Goal: Complete application form: Complete application form

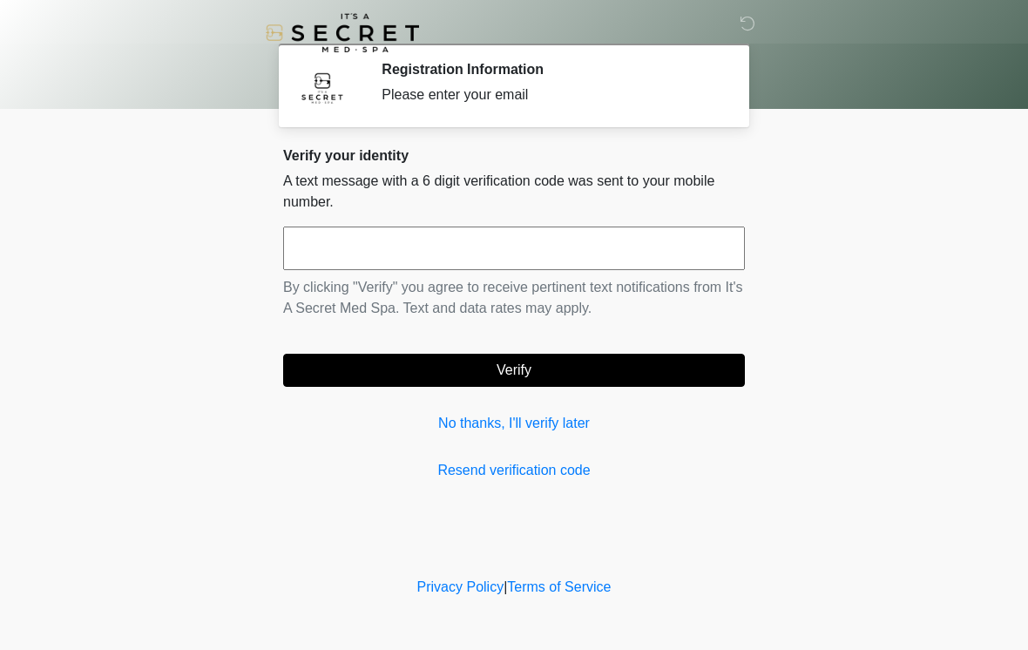
click at [542, 445] on div "Verify your identity A text message with a 6 digit verification code was sent t…" at bounding box center [514, 314] width 462 height 334
click at [562, 211] on p "A text message with a 6 digit verification code was sent to your mobile number." at bounding box center [514, 192] width 462 height 42
click at [516, 242] on input "text" at bounding box center [514, 249] width 462 height 44
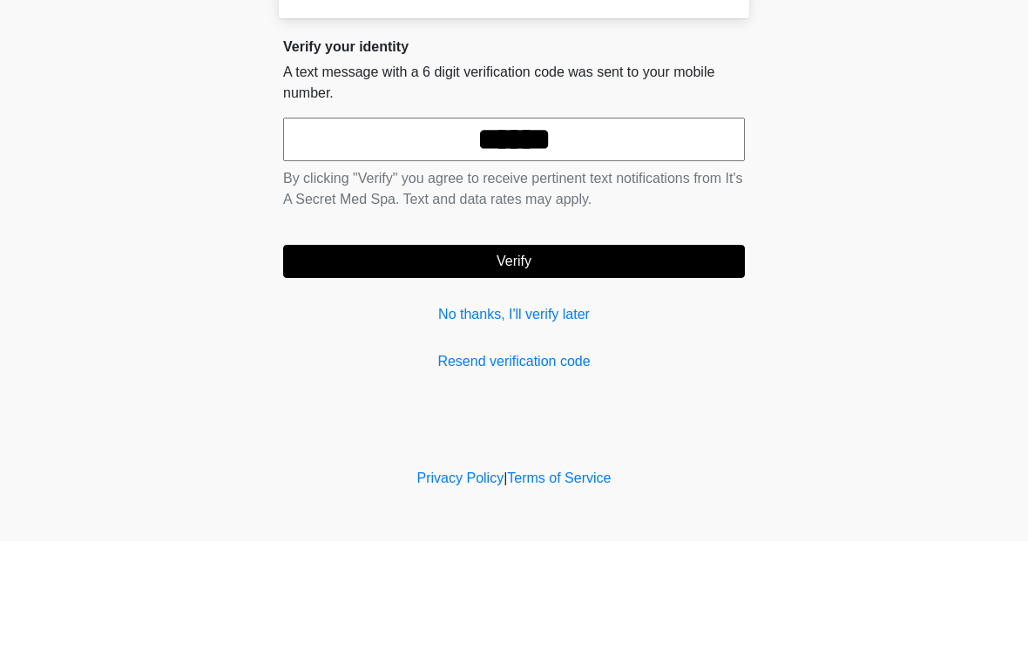
type input "******"
click at [594, 354] on button "Verify" at bounding box center [514, 370] width 462 height 33
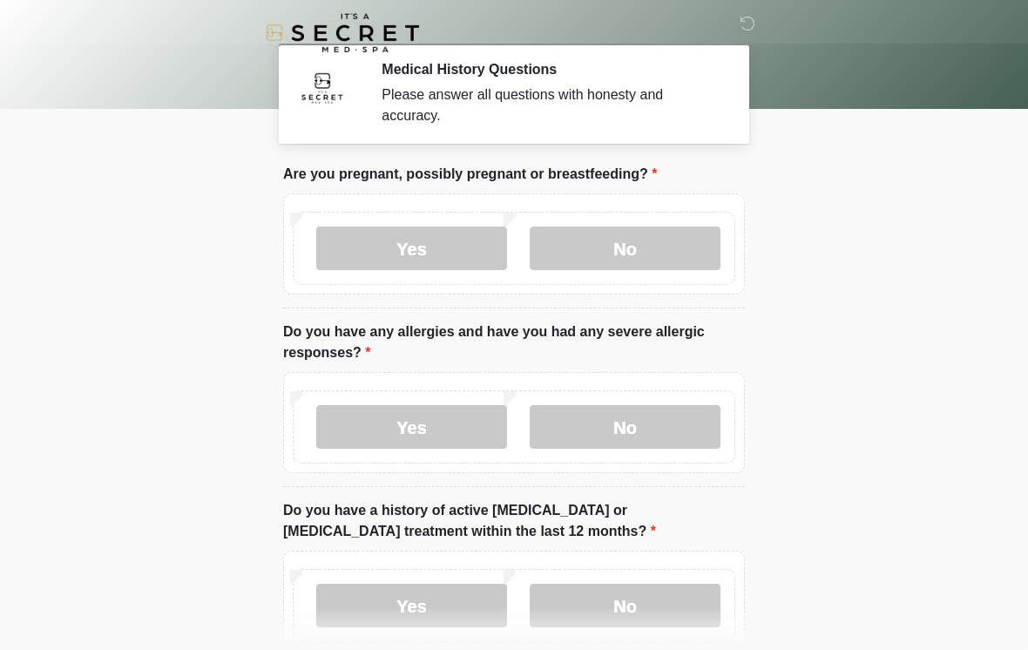
click at [646, 258] on label "No" at bounding box center [625, 249] width 191 height 44
click at [657, 416] on label "No" at bounding box center [625, 427] width 191 height 44
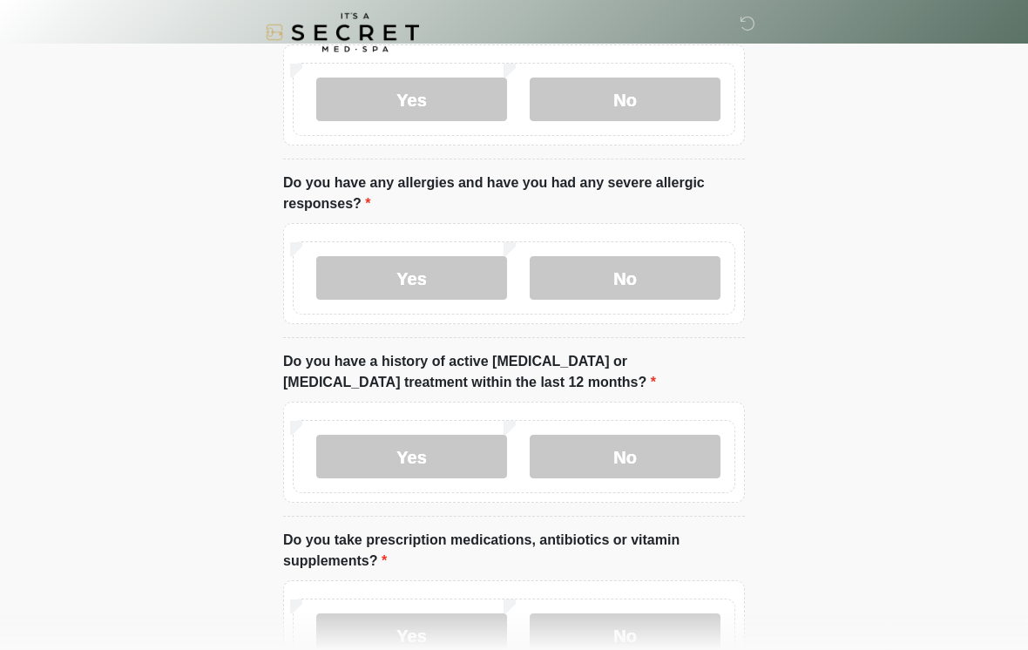
scroll to position [153, 0]
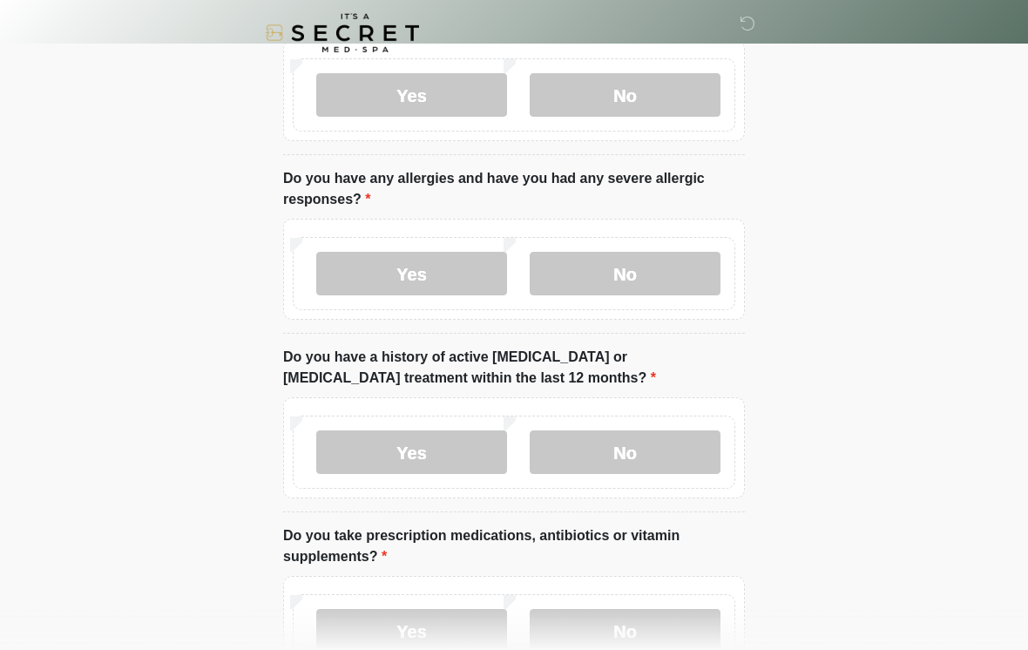
click at [641, 458] on label "No" at bounding box center [625, 452] width 191 height 44
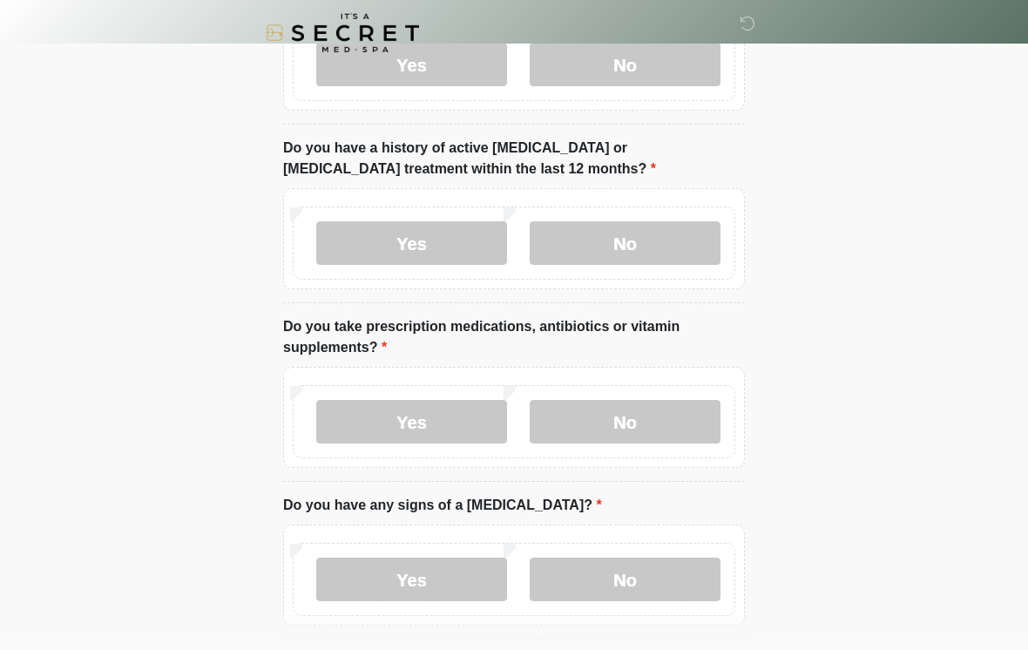
scroll to position [362, 0]
click at [627, 431] on label "No" at bounding box center [625, 424] width 191 height 44
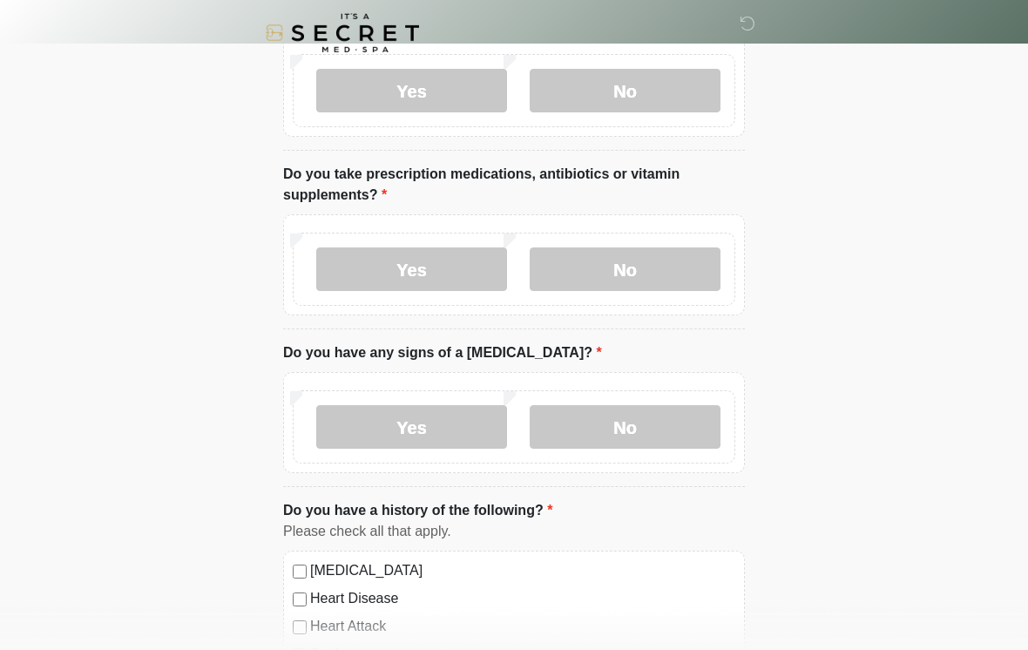
scroll to position [522, 0]
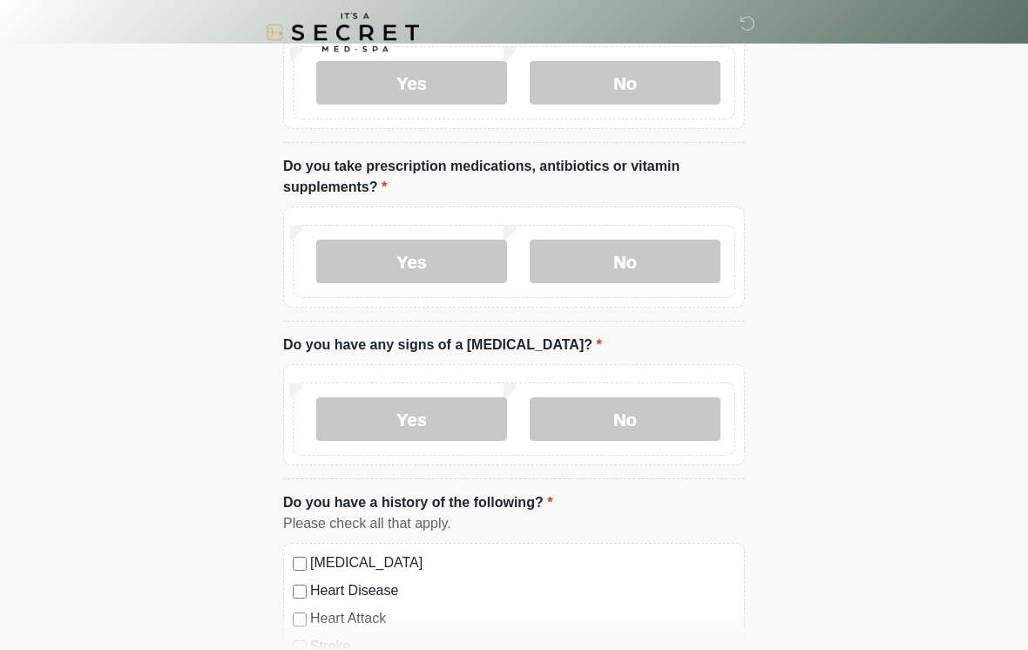
click at [661, 407] on label "No" at bounding box center [625, 420] width 191 height 44
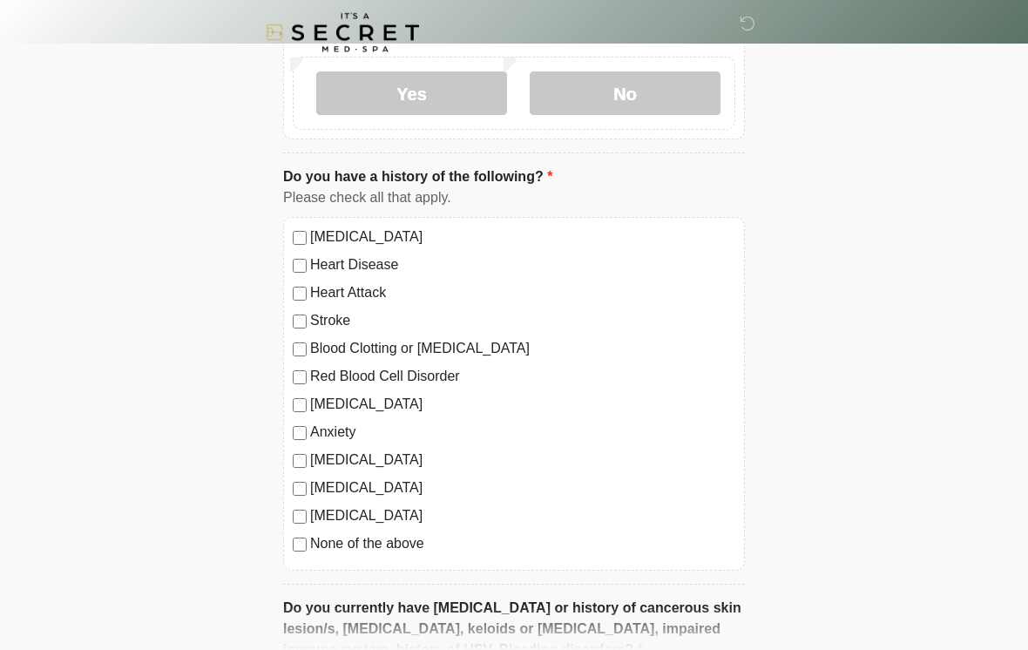
scroll to position [849, 0]
click at [320, 545] on label "None of the above" at bounding box center [522, 542] width 425 height 21
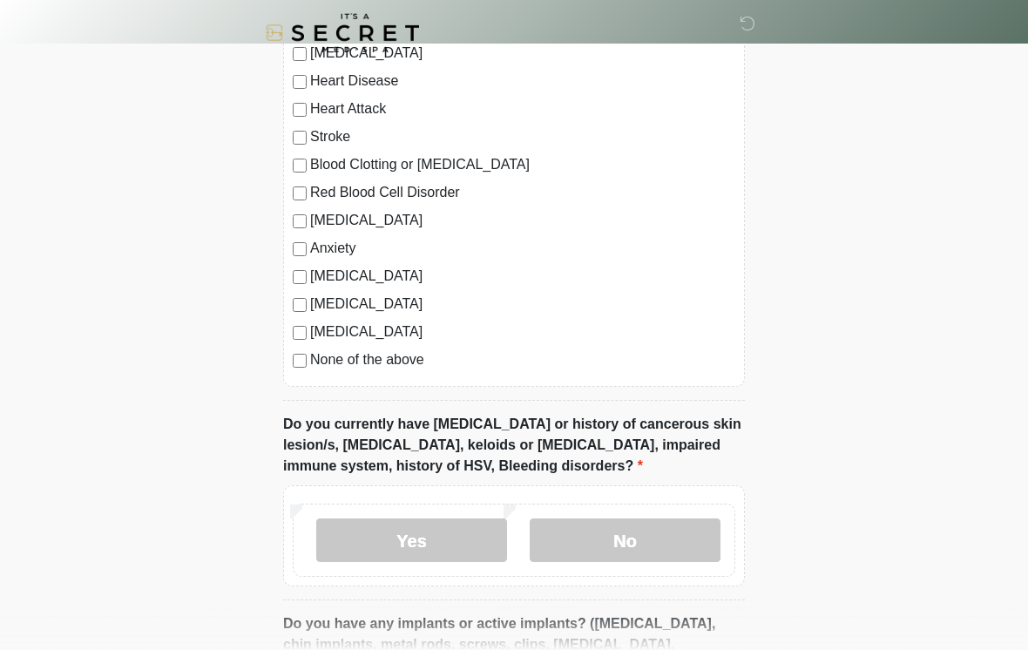
scroll to position [1038, 0]
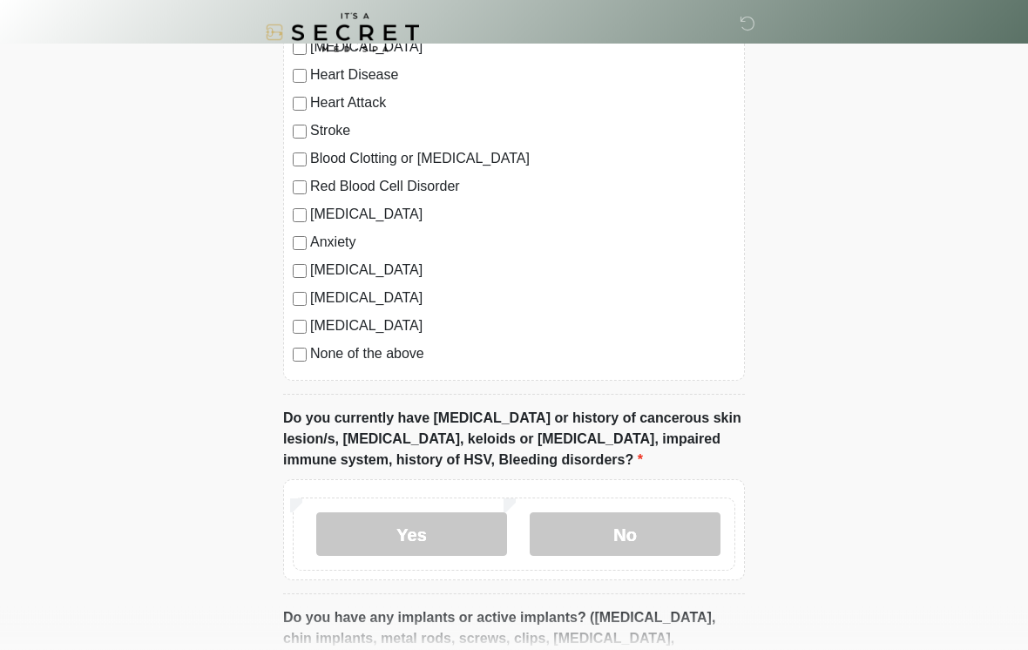
click at [661, 529] on label "No" at bounding box center [625, 535] width 191 height 44
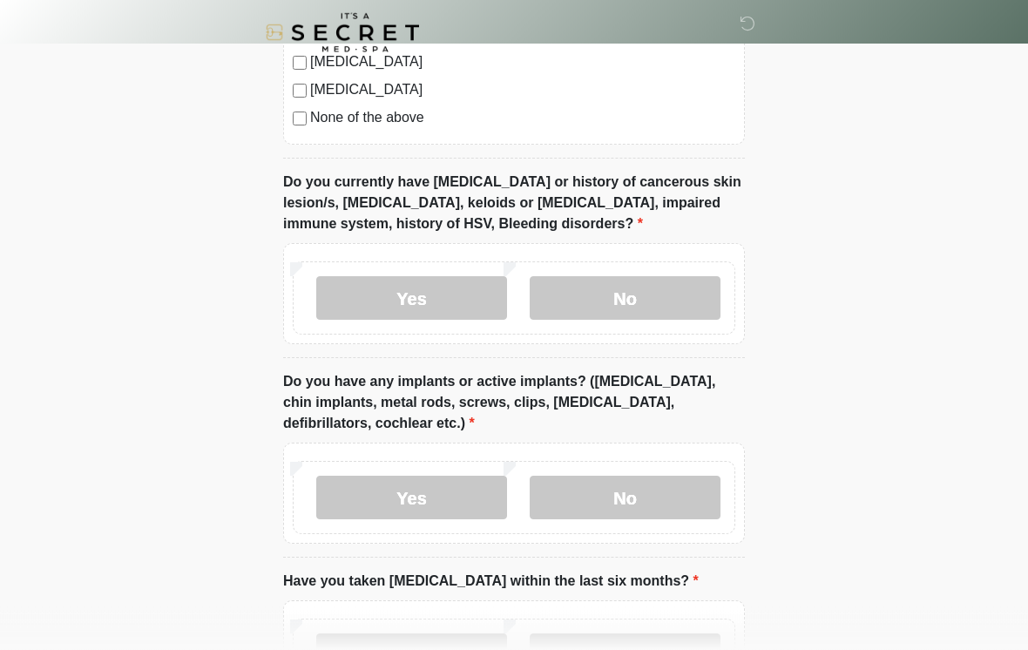
scroll to position [1297, 0]
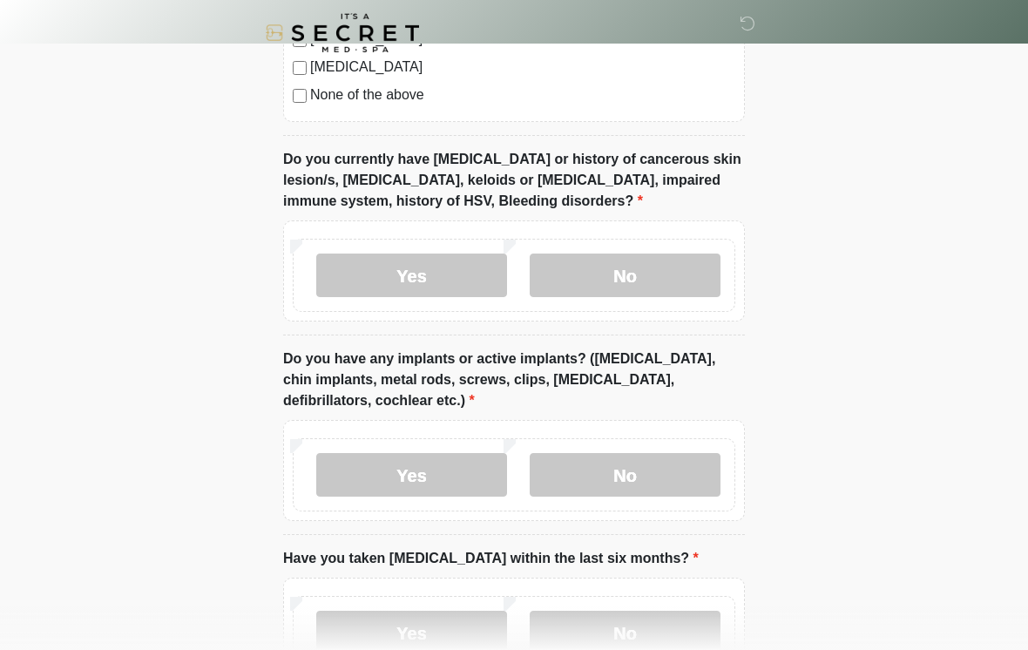
click at [645, 479] on label "No" at bounding box center [625, 475] width 191 height 44
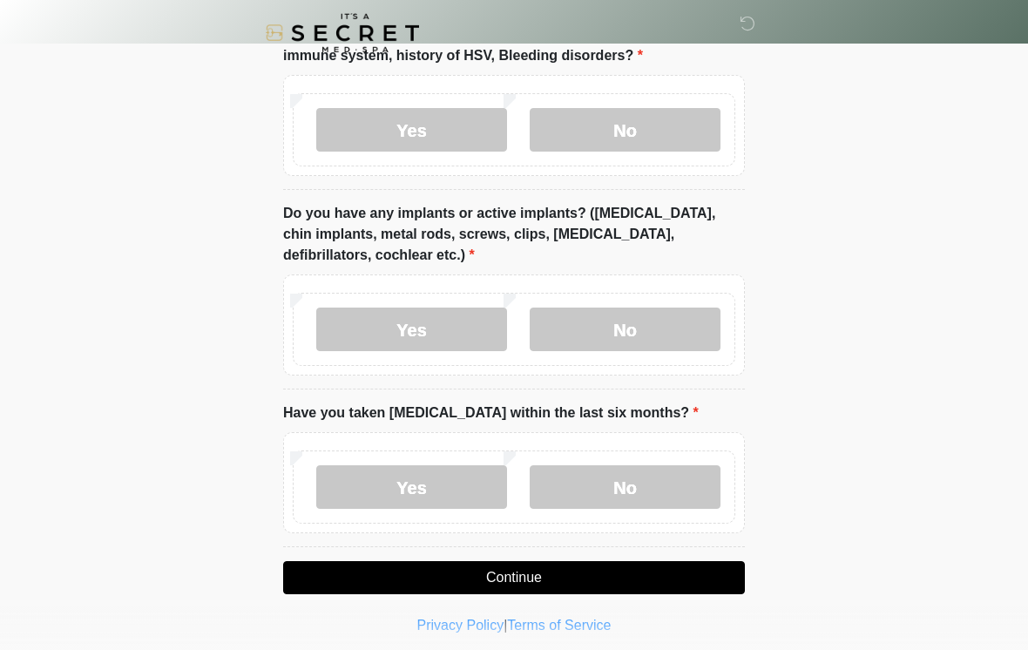
scroll to position [1442, 0]
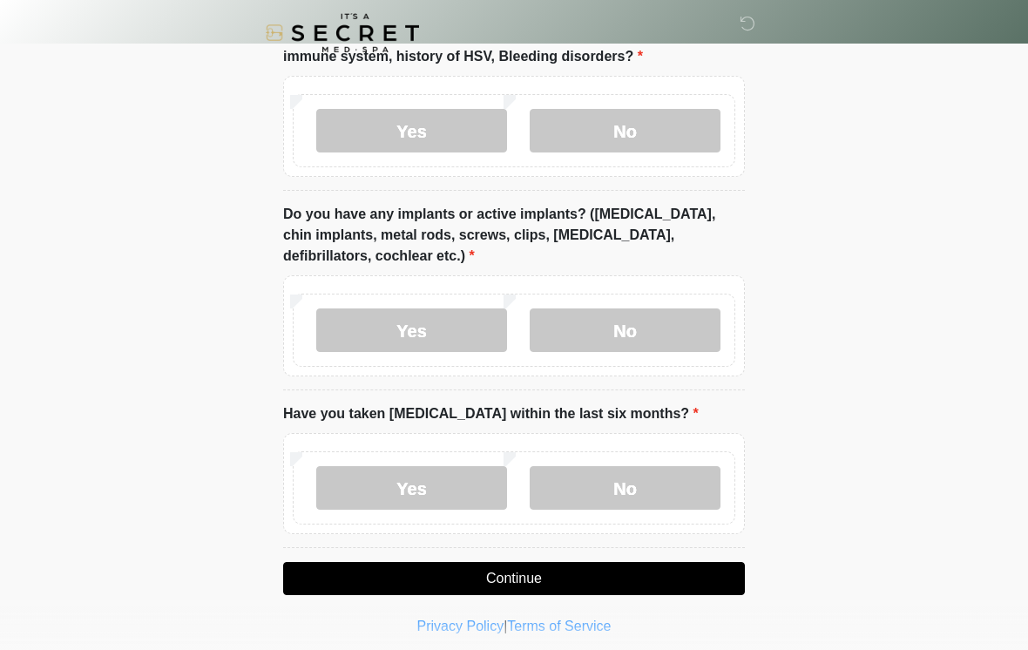
click at [637, 495] on label "No" at bounding box center [625, 488] width 191 height 44
click at [581, 578] on button "Continue" at bounding box center [514, 578] width 462 height 33
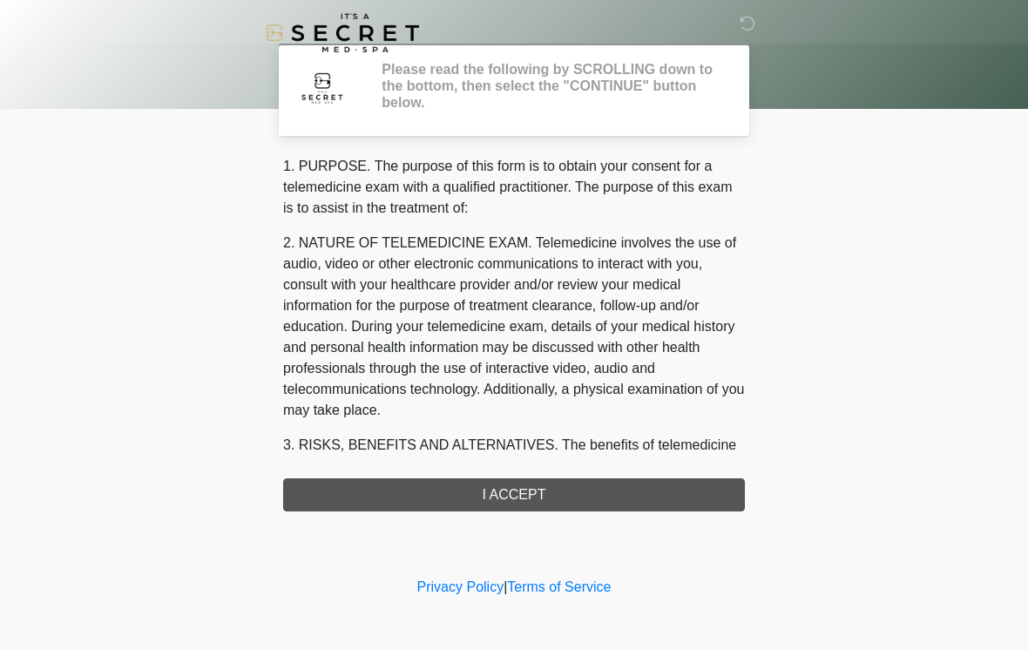
scroll to position [0, 0]
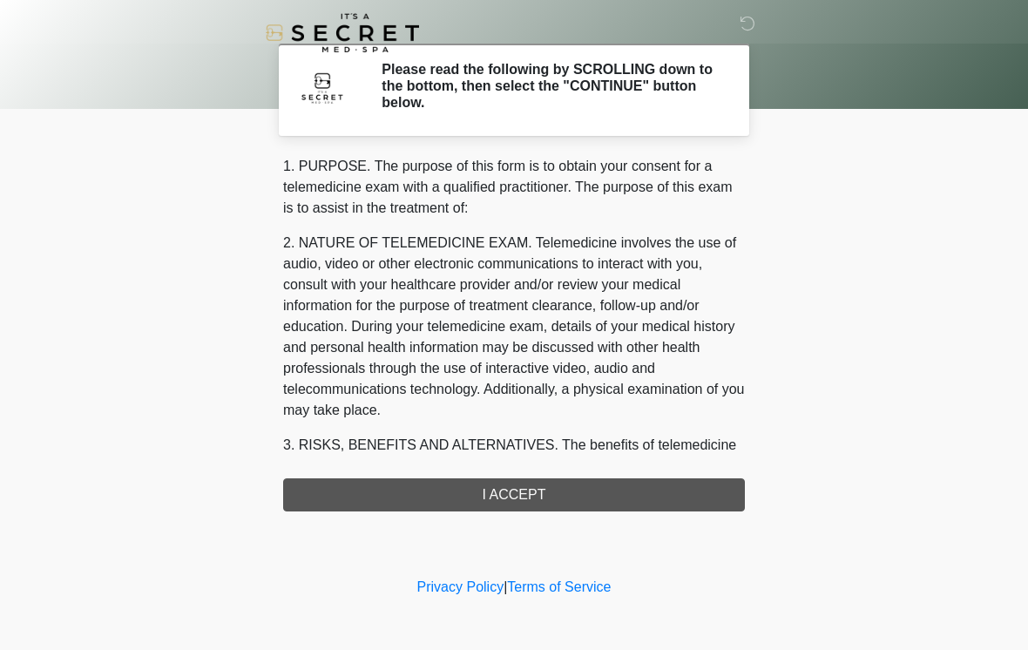
click at [617, 503] on div "1. PURPOSE. The purpose of this form is to obtain your consent for a telemedici…" at bounding box center [514, 333] width 462 height 355
click at [590, 494] on div "1. PURPOSE. The purpose of this form is to obtain your consent for a telemedici…" at bounding box center [514, 333] width 462 height 355
click at [514, 480] on div "1. PURPOSE. The purpose of this form is to obtain your consent for a telemedici…" at bounding box center [514, 333] width 462 height 355
click at [540, 496] on div "1. PURPOSE. The purpose of this form is to obtain your consent for a telemedici…" at bounding box center [514, 333] width 462 height 355
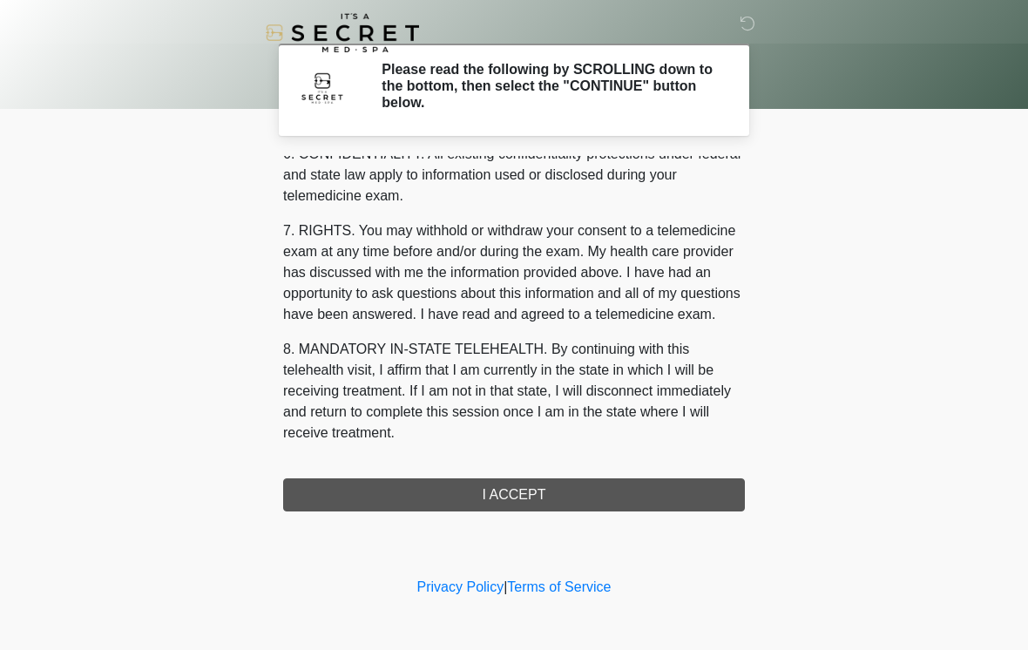
click at [564, 490] on div "1. PURPOSE. The purpose of this form is to obtain your consent for a telemedici…" at bounding box center [514, 333] width 462 height 355
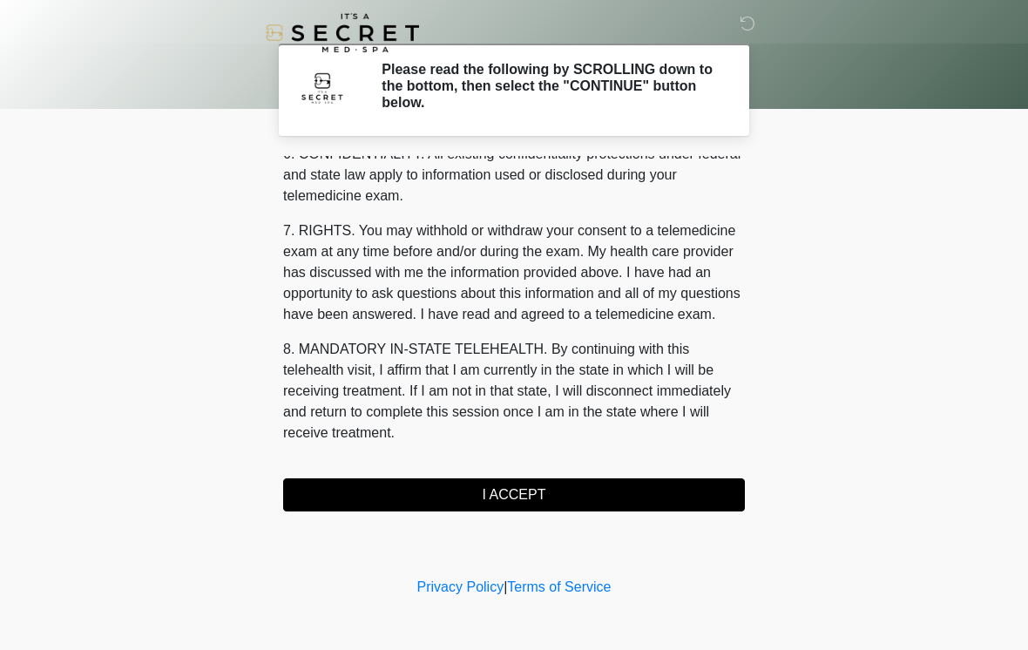
click at [571, 495] on button "I ACCEPT" at bounding box center [514, 494] width 462 height 33
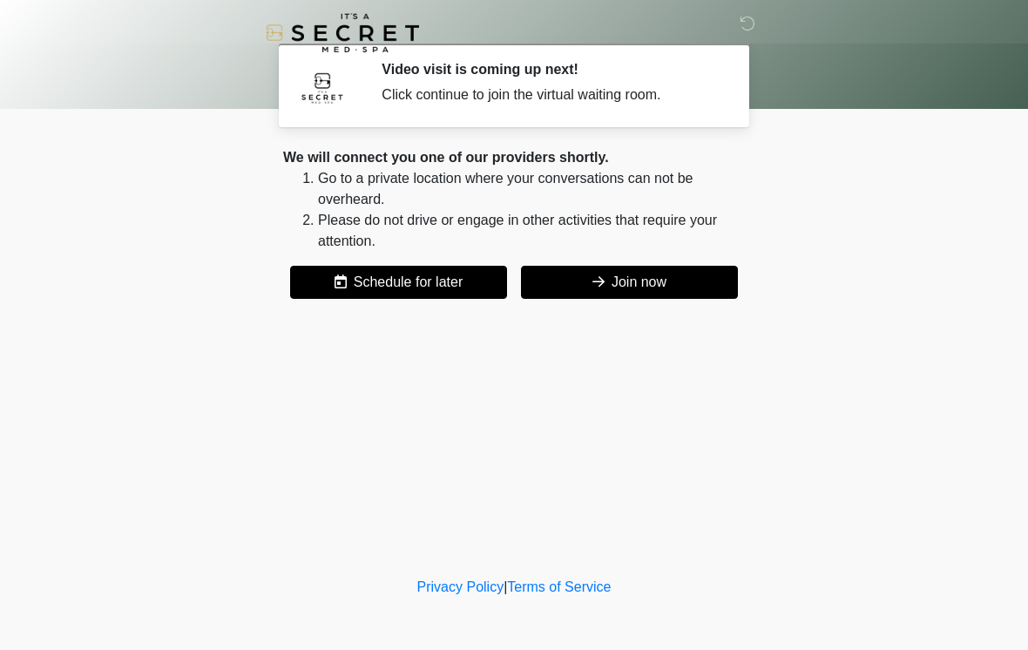
click at [677, 282] on button "Join now" at bounding box center [629, 282] width 217 height 33
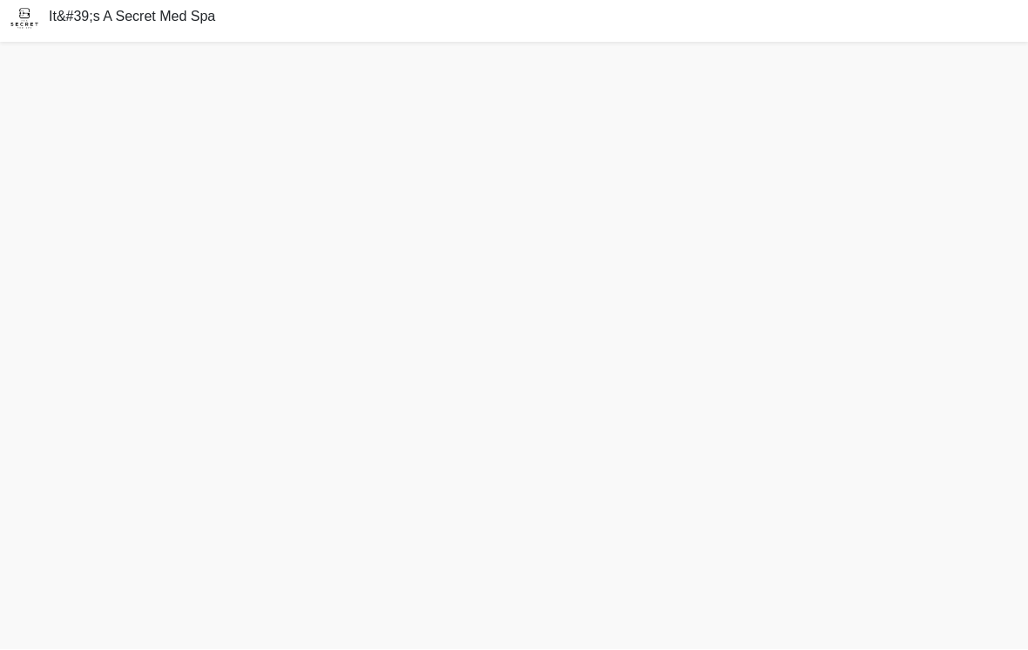
scroll to position [32, 0]
